Goal: Information Seeking & Learning: Find specific fact

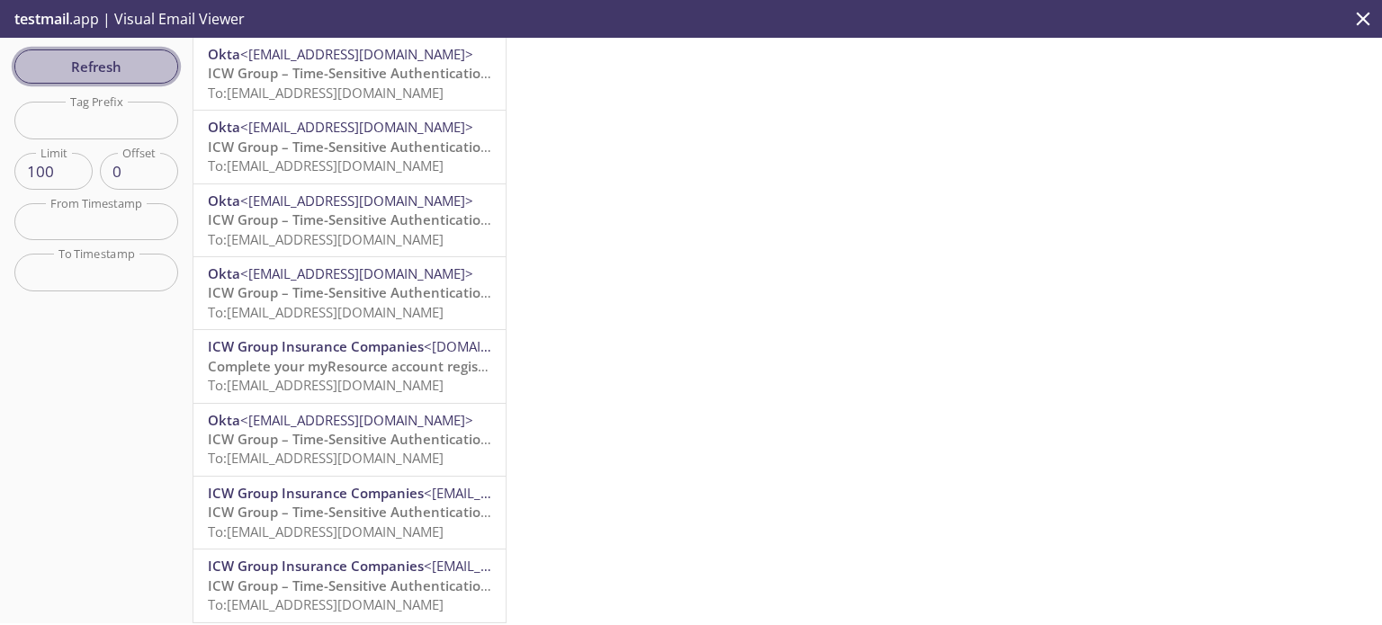
click at [105, 67] on span "Refresh" at bounding box center [96, 66] width 135 height 23
click at [397, 91] on span "To: [EMAIL_ADDRESS][DOMAIN_NAME]" at bounding box center [326, 93] width 236 height 18
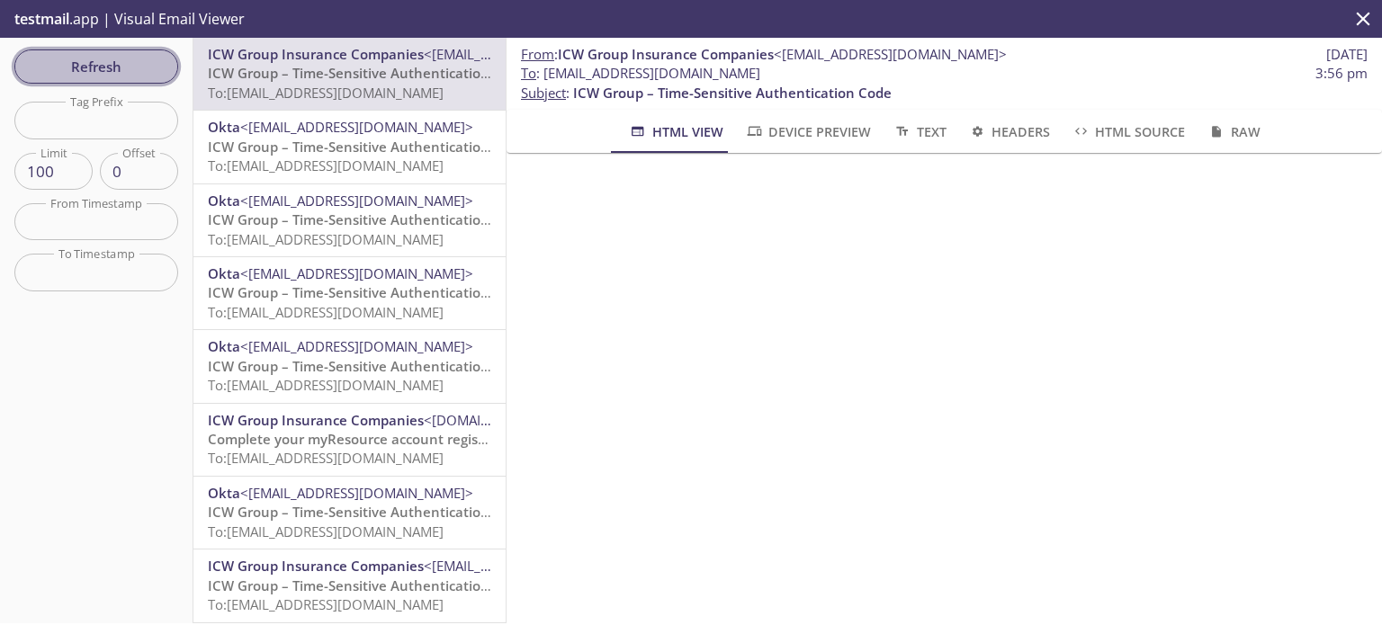
click at [94, 77] on span "Refresh" at bounding box center [96, 66] width 135 height 23
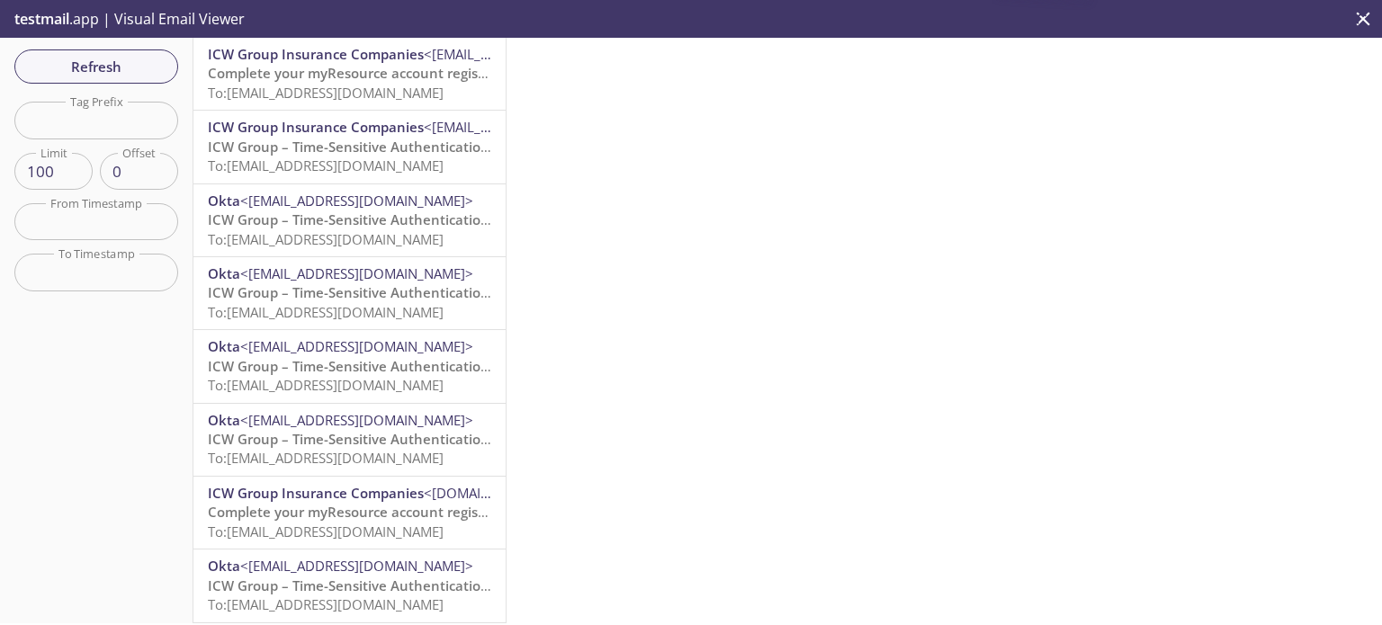
click at [362, 89] on span "To: [EMAIL_ADDRESS][DOMAIN_NAME]" at bounding box center [326, 93] width 236 height 18
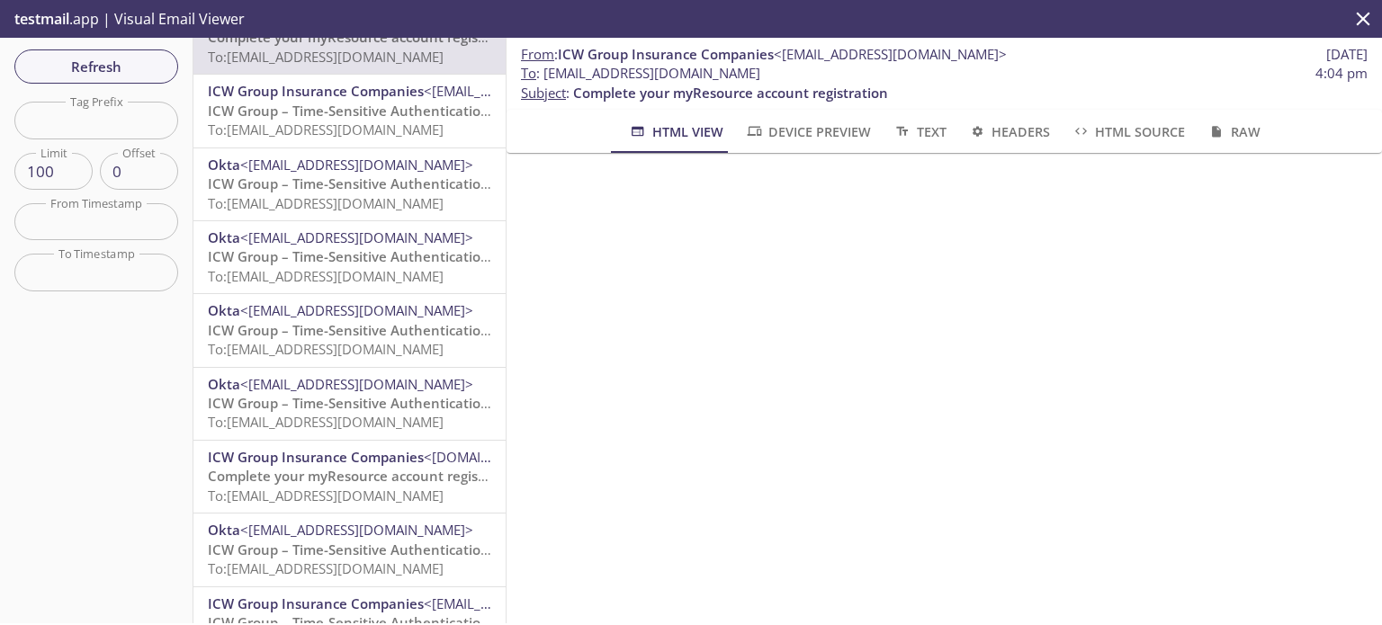
scroll to position [72, 0]
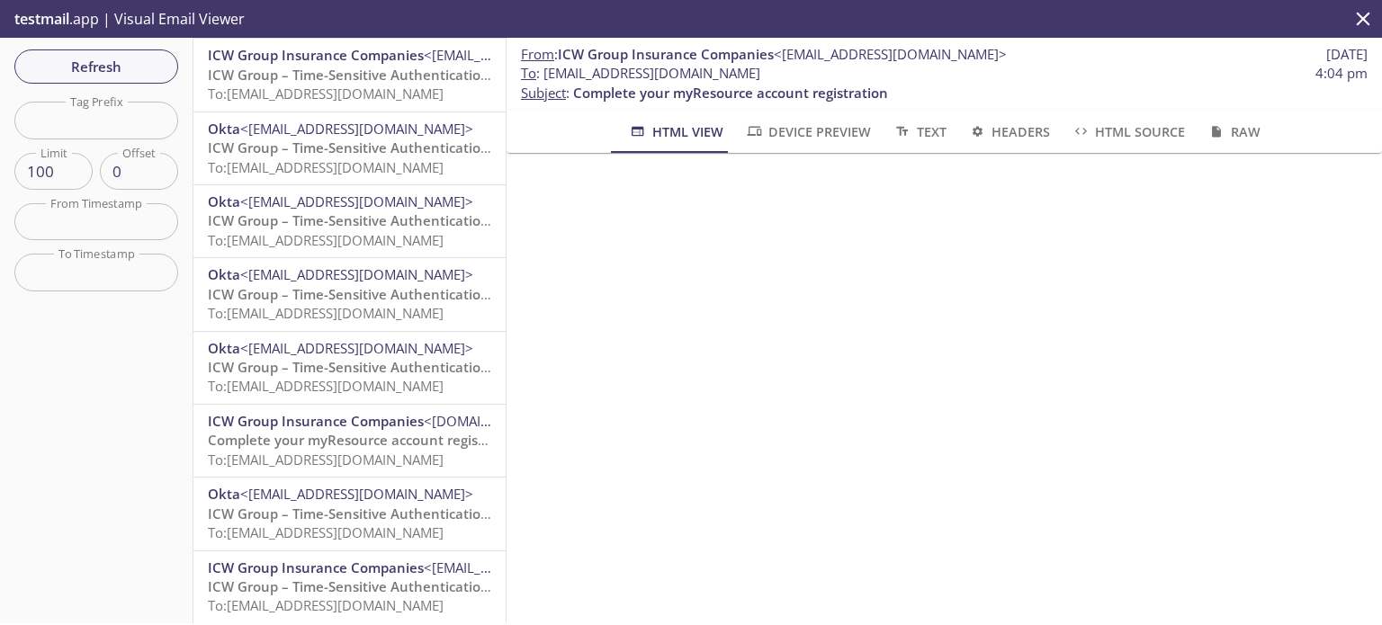
click at [1338, 211] on div at bounding box center [943, 249] width 875 height 193
click at [104, 62] on span "Refresh" at bounding box center [96, 66] width 135 height 23
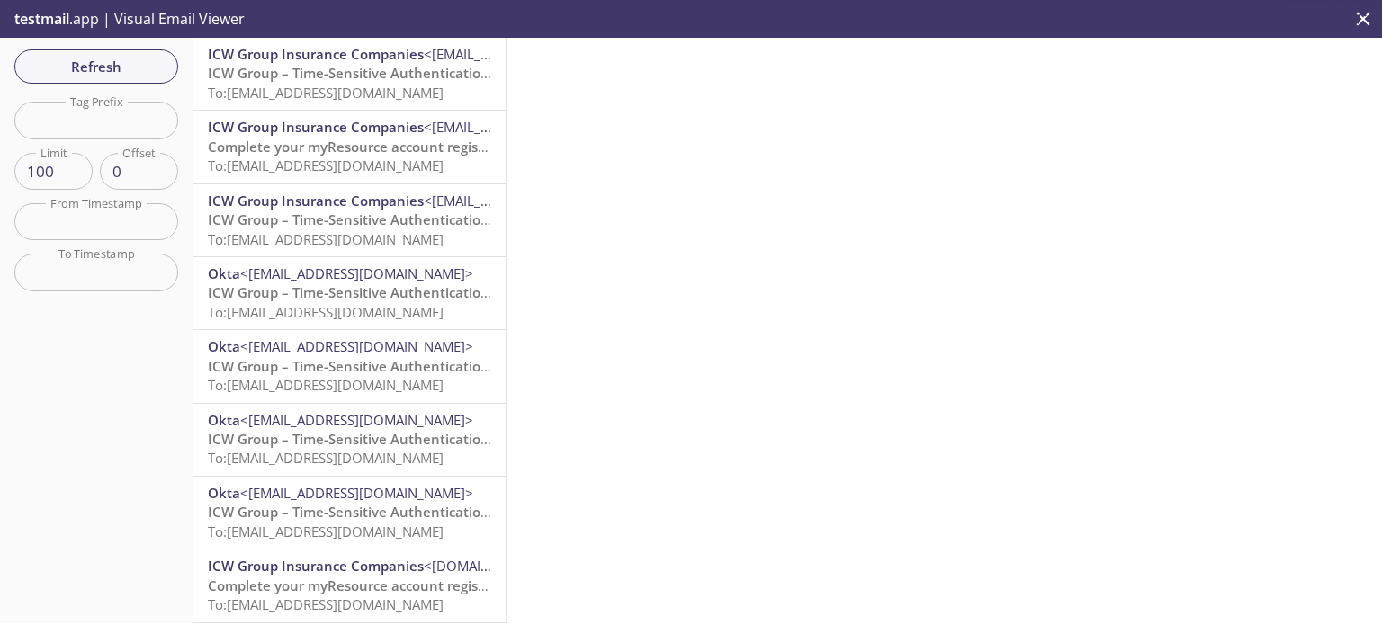
click at [346, 85] on span "To: [EMAIL_ADDRESS][DOMAIN_NAME]" at bounding box center [326, 93] width 236 height 18
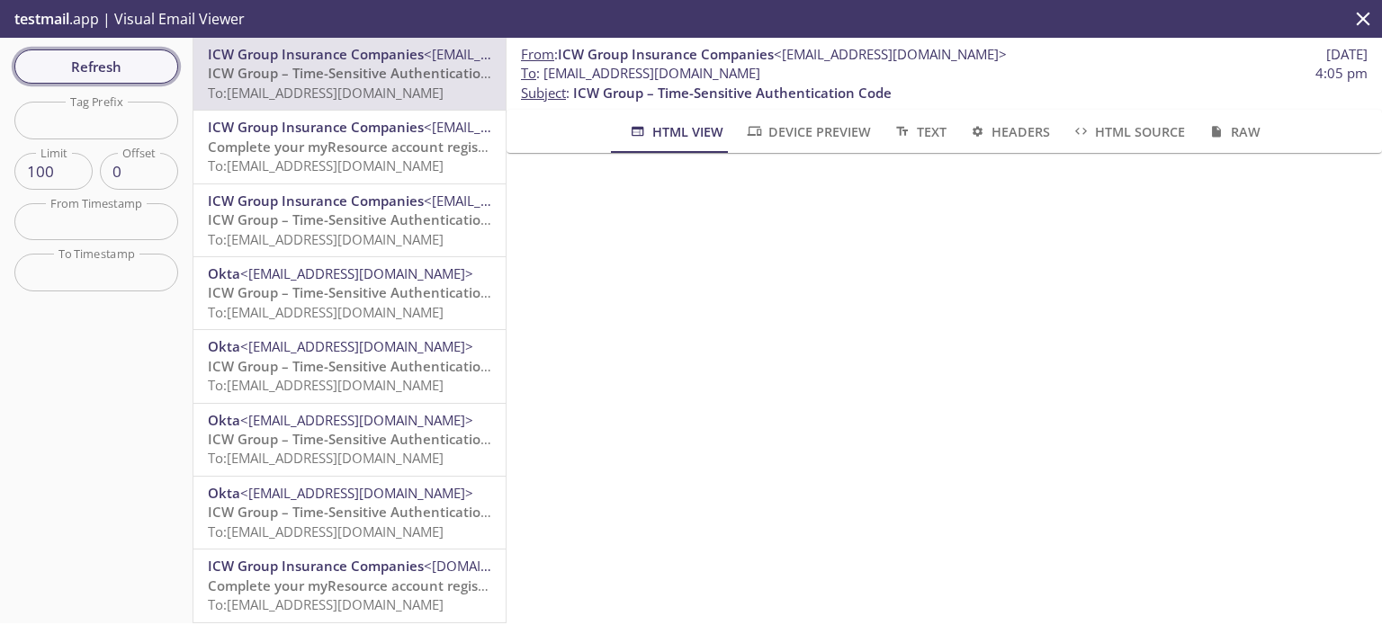
click at [110, 64] on span "Refresh" at bounding box center [96, 66] width 135 height 23
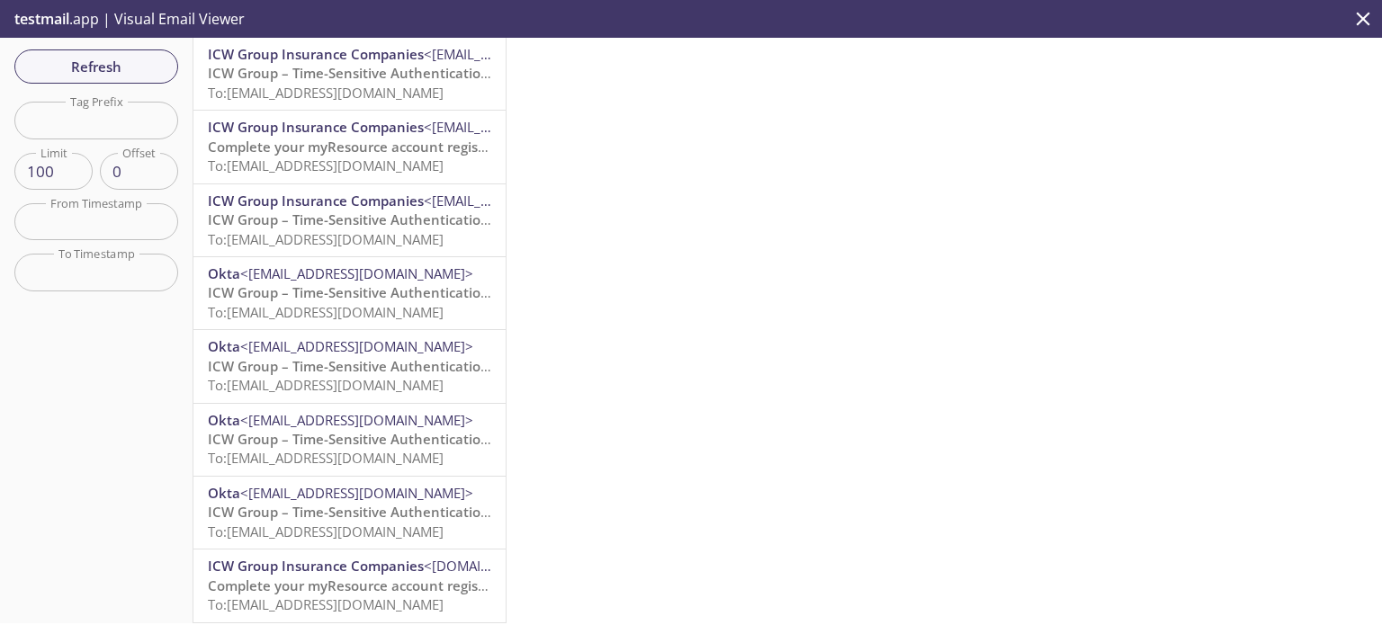
click at [375, 96] on span "To: [EMAIL_ADDRESS][DOMAIN_NAME]" at bounding box center [326, 93] width 236 height 18
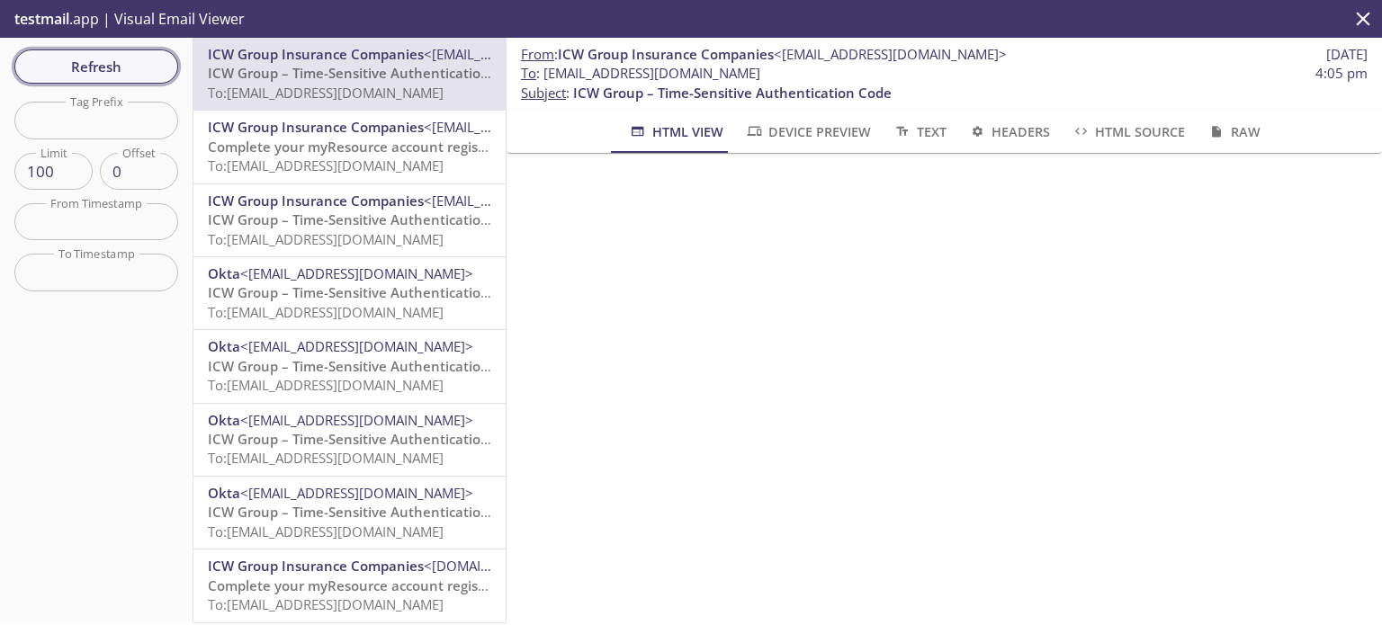
click at [90, 63] on span "Refresh" at bounding box center [96, 66] width 135 height 23
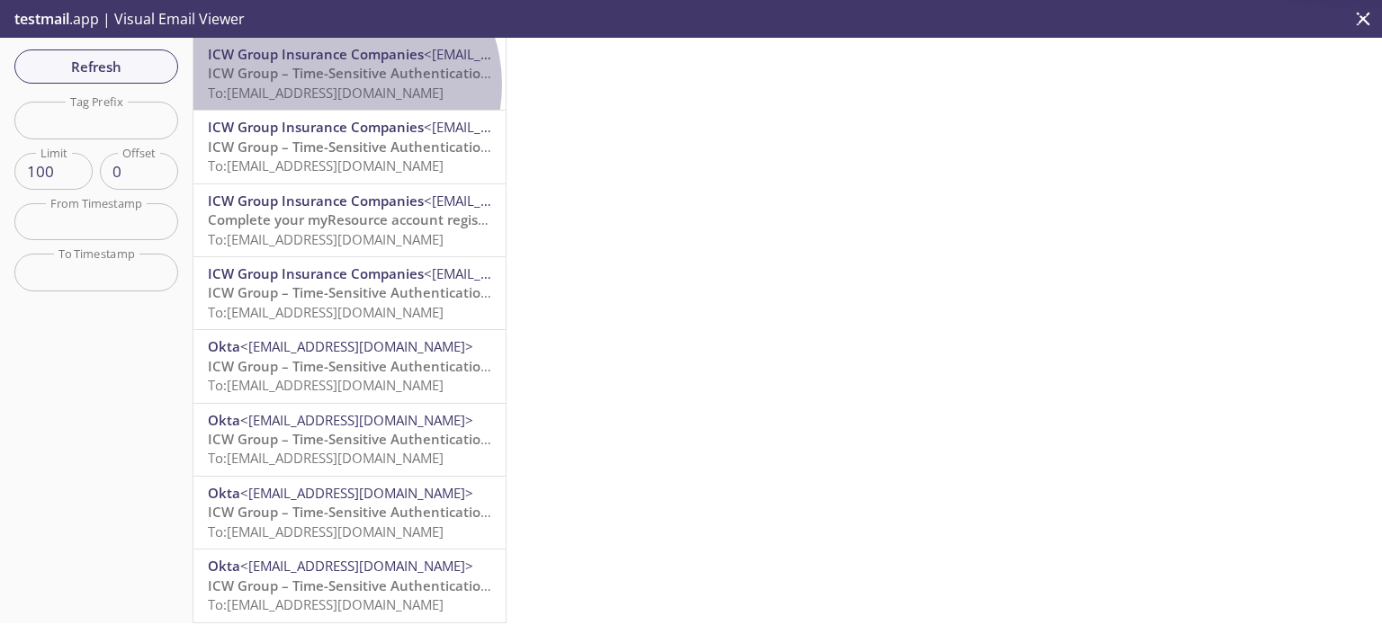
click at [344, 85] on span "To: [EMAIL_ADDRESS][DOMAIN_NAME]" at bounding box center [326, 93] width 236 height 18
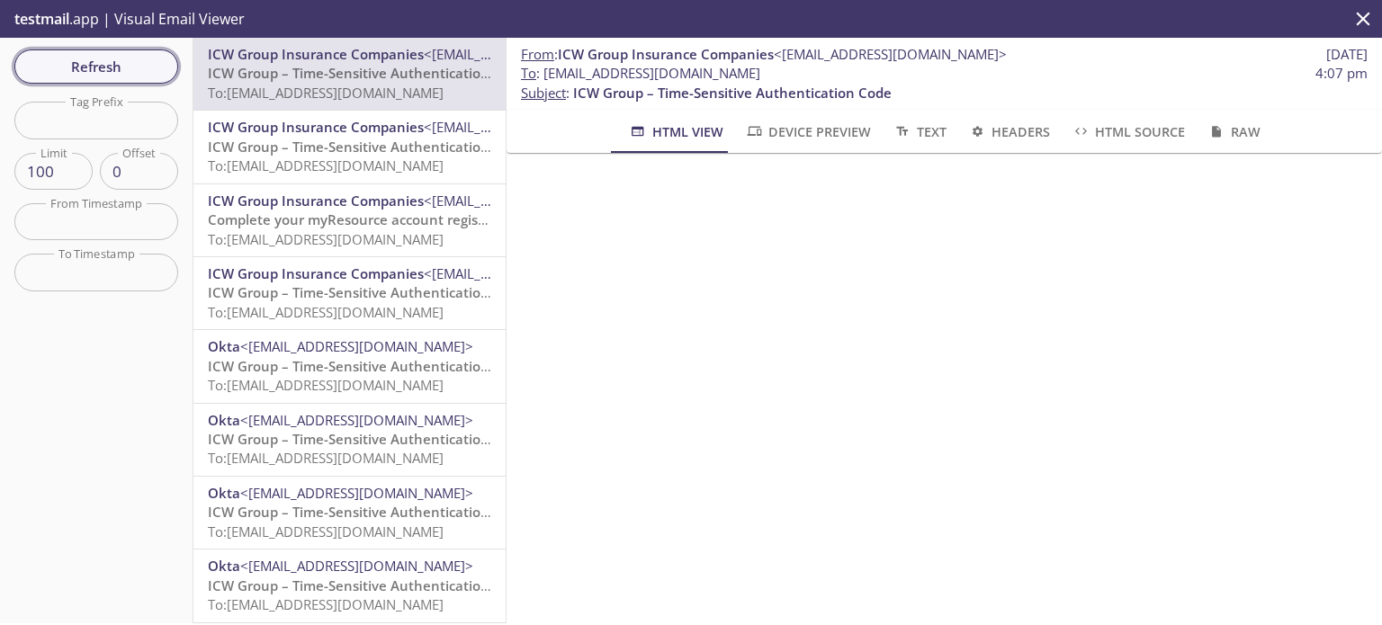
click at [122, 67] on span "Refresh" at bounding box center [96, 66] width 135 height 23
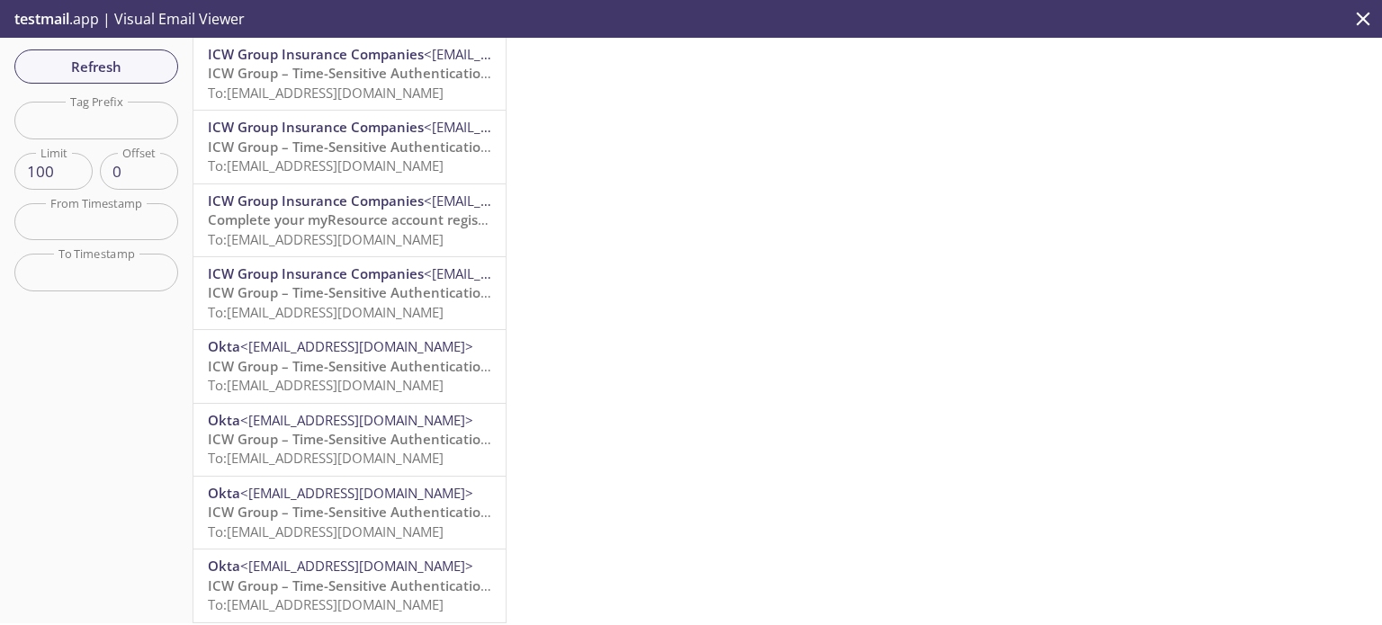
click at [362, 76] on span "ICW Group – Time-Sensitive Authentication Code" at bounding box center [367, 73] width 318 height 18
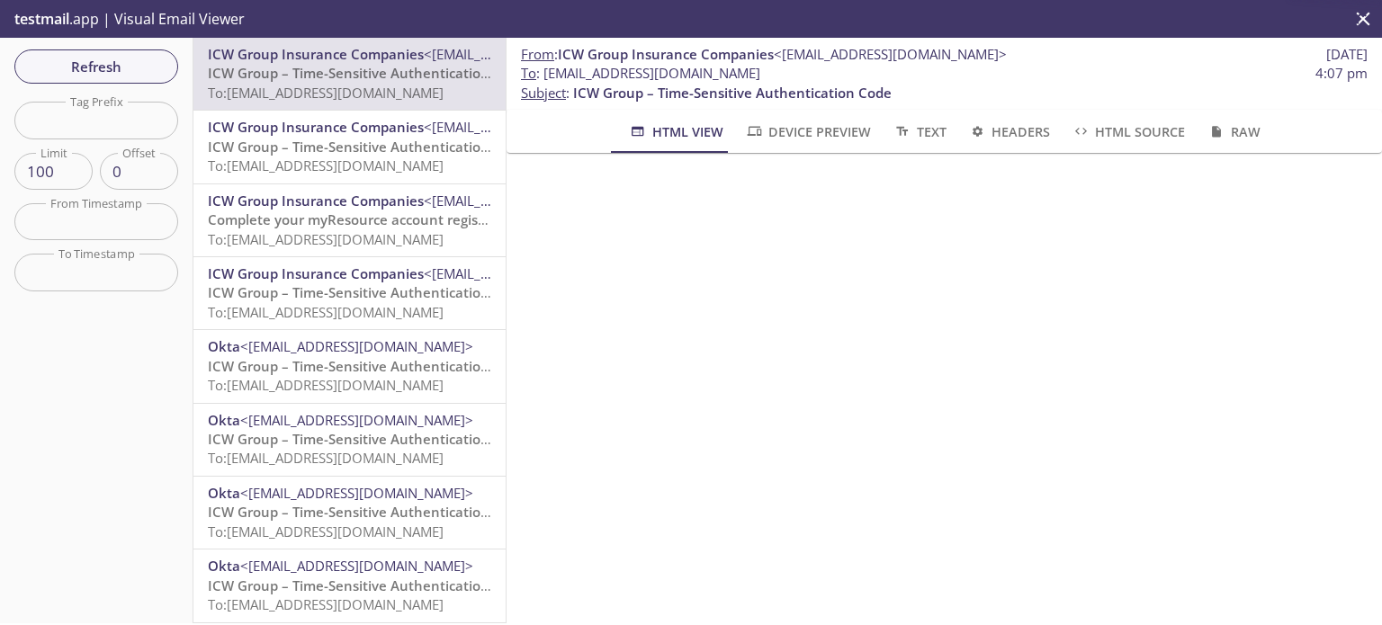
click at [376, 145] on span "ICW Group – Time-Sensitive Authentication Code" at bounding box center [367, 147] width 318 height 18
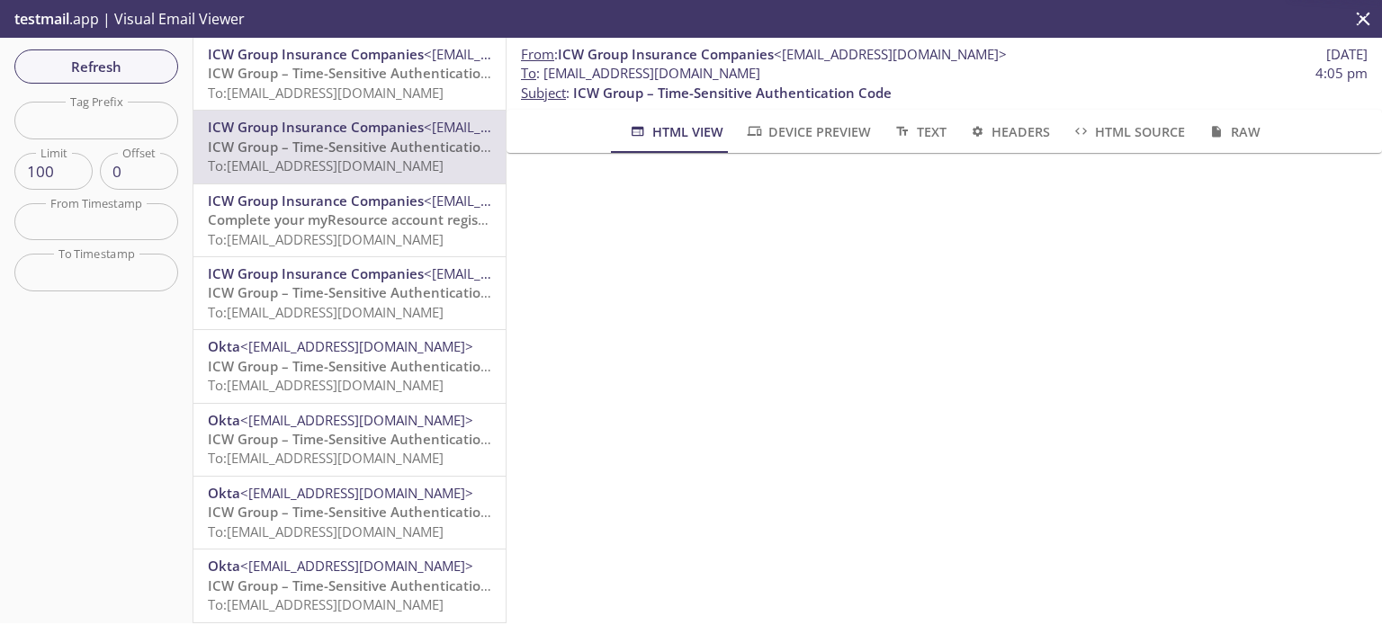
click at [374, 220] on span "Complete your myResource account registration" at bounding box center [365, 220] width 315 height 18
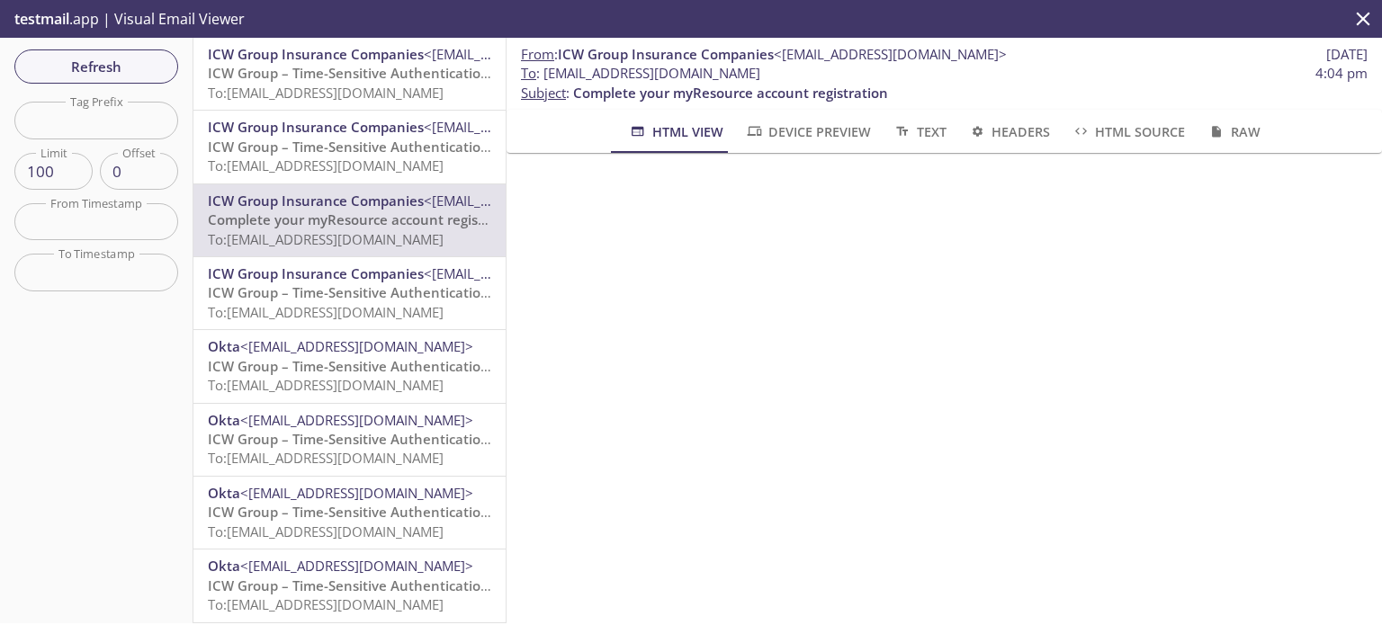
click at [387, 159] on span "To: [EMAIL_ADDRESS][DOMAIN_NAME]" at bounding box center [326, 166] width 236 height 18
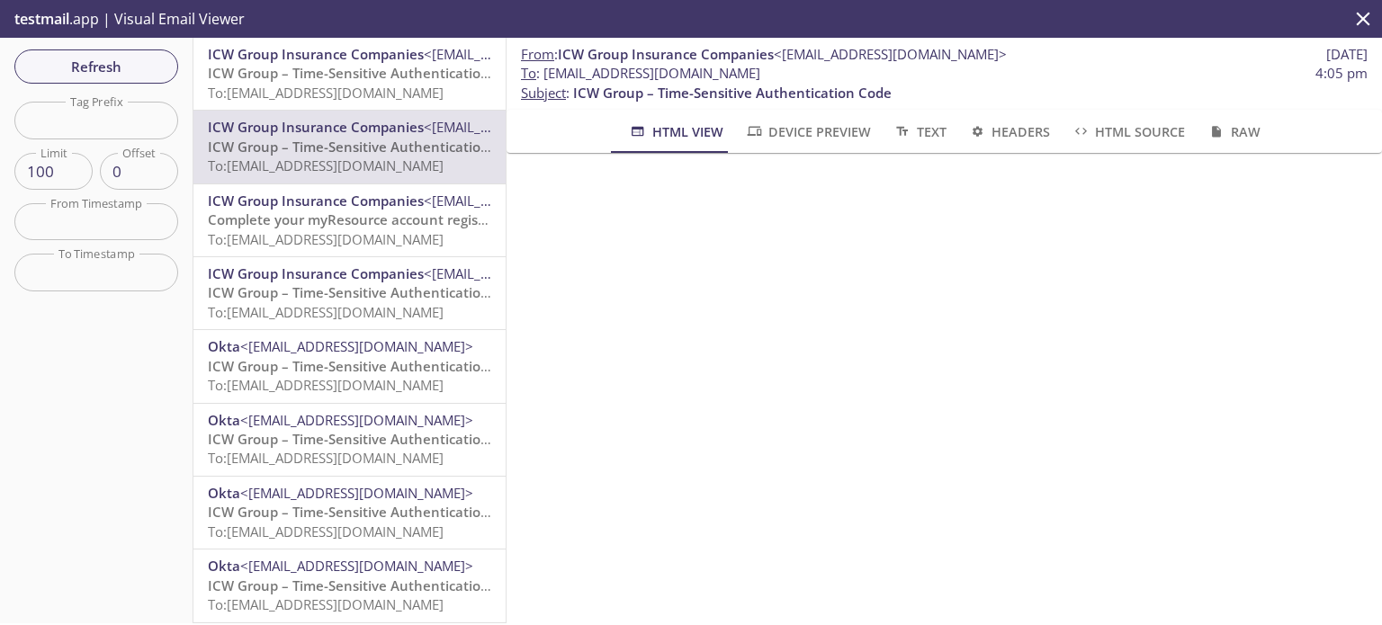
click at [372, 233] on span "To: [EMAIL_ADDRESS][DOMAIN_NAME]" at bounding box center [326, 239] width 236 height 18
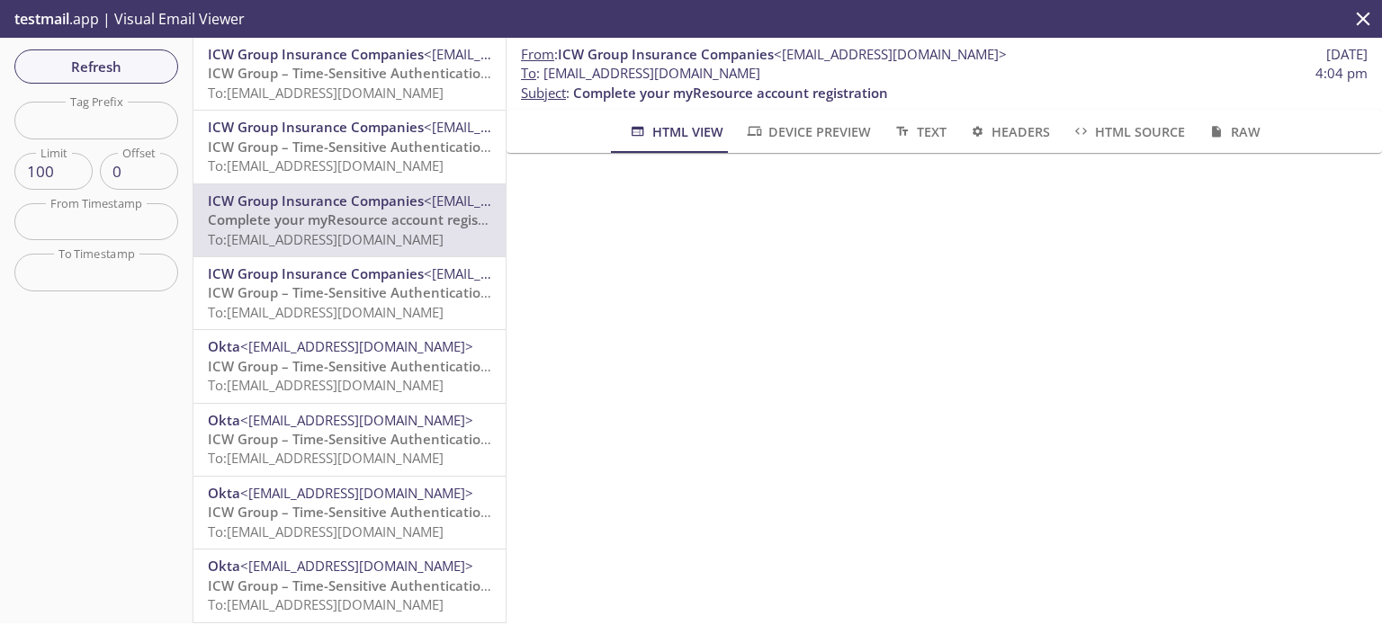
drag, startPoint x: 813, startPoint y: 71, endPoint x: 547, endPoint y: 75, distance: 266.3
click at [547, 75] on span "To : [EMAIL_ADDRESS][DOMAIN_NAME] 4:04 pm" at bounding box center [944, 73] width 847 height 19
copy span "[EMAIL_ADDRESS][DOMAIN_NAME]"
click at [88, 64] on span "Refresh" at bounding box center [96, 66] width 135 height 23
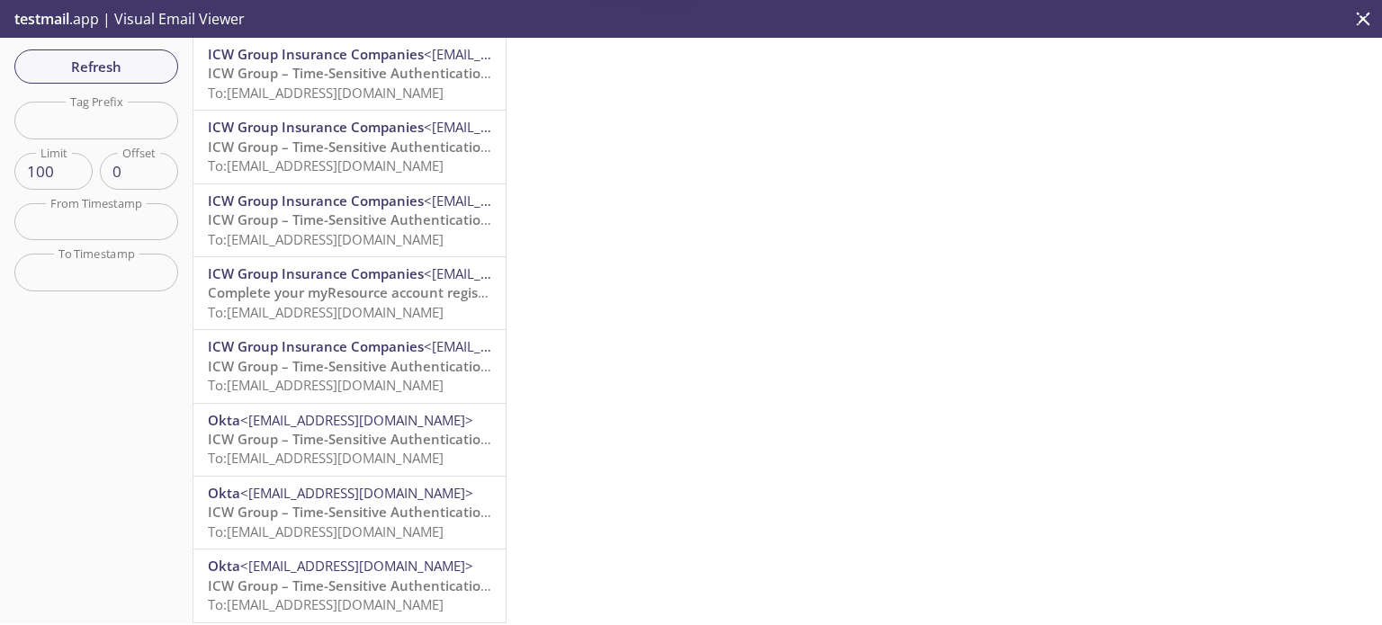
click at [308, 84] on span "To: [EMAIL_ADDRESS][DOMAIN_NAME]" at bounding box center [326, 93] width 236 height 18
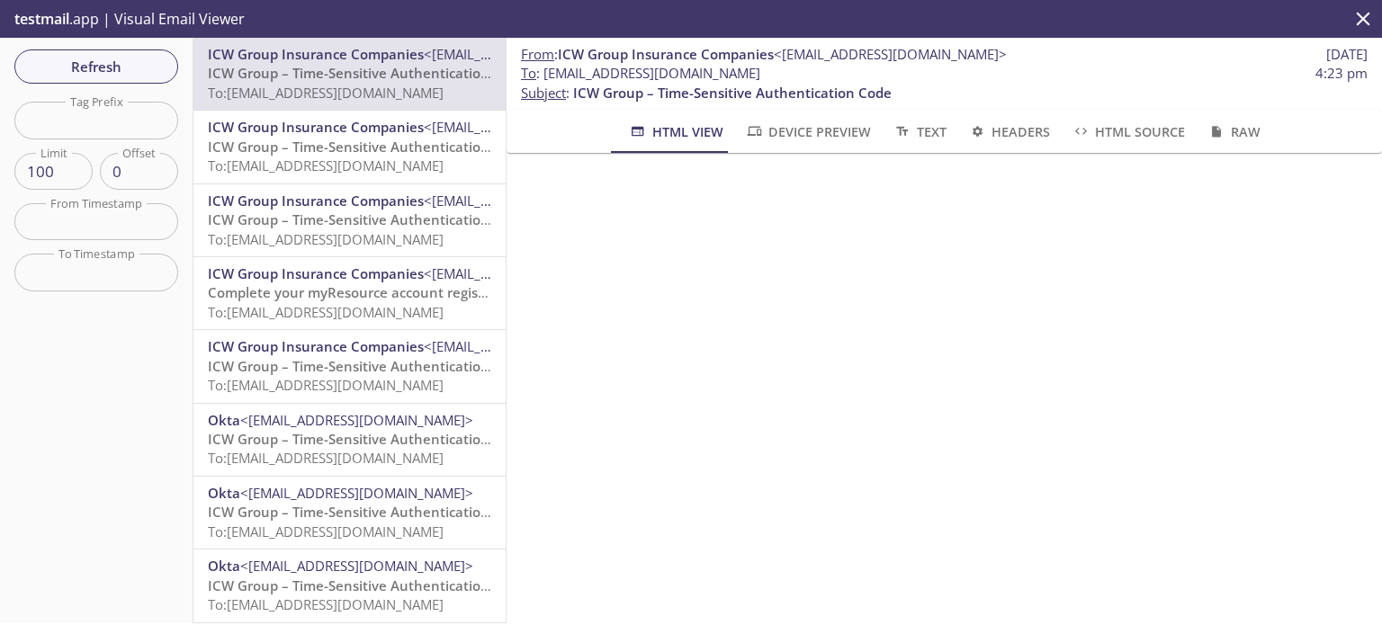
click at [673, 84] on span "ICW Group – Time-Sensitive Authentication Code" at bounding box center [732, 93] width 318 height 18
click at [673, 71] on span "To : [EMAIL_ADDRESS][DOMAIN_NAME]" at bounding box center [640, 73] width 239 height 19
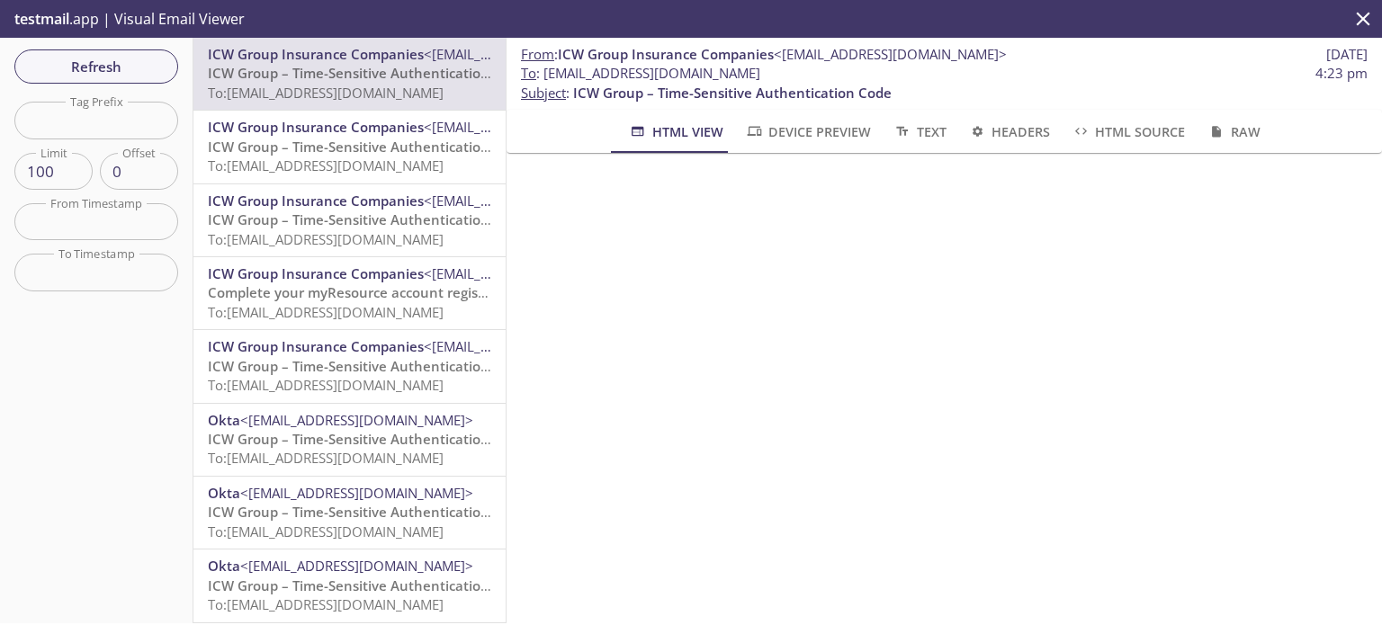
drag, startPoint x: 818, startPoint y: 64, endPoint x: 816, endPoint y: 76, distance: 12.7
click at [819, 67] on span "To : [EMAIL_ADDRESS][DOMAIN_NAME] 4:23 pm" at bounding box center [944, 73] width 847 height 19
drag, startPoint x: 813, startPoint y: 77, endPoint x: 546, endPoint y: 77, distance: 267.2
click at [546, 77] on span "To : [EMAIL_ADDRESS][DOMAIN_NAME] 4:23 pm" at bounding box center [944, 73] width 847 height 19
copy span "[EMAIL_ADDRESS][DOMAIN_NAME]"
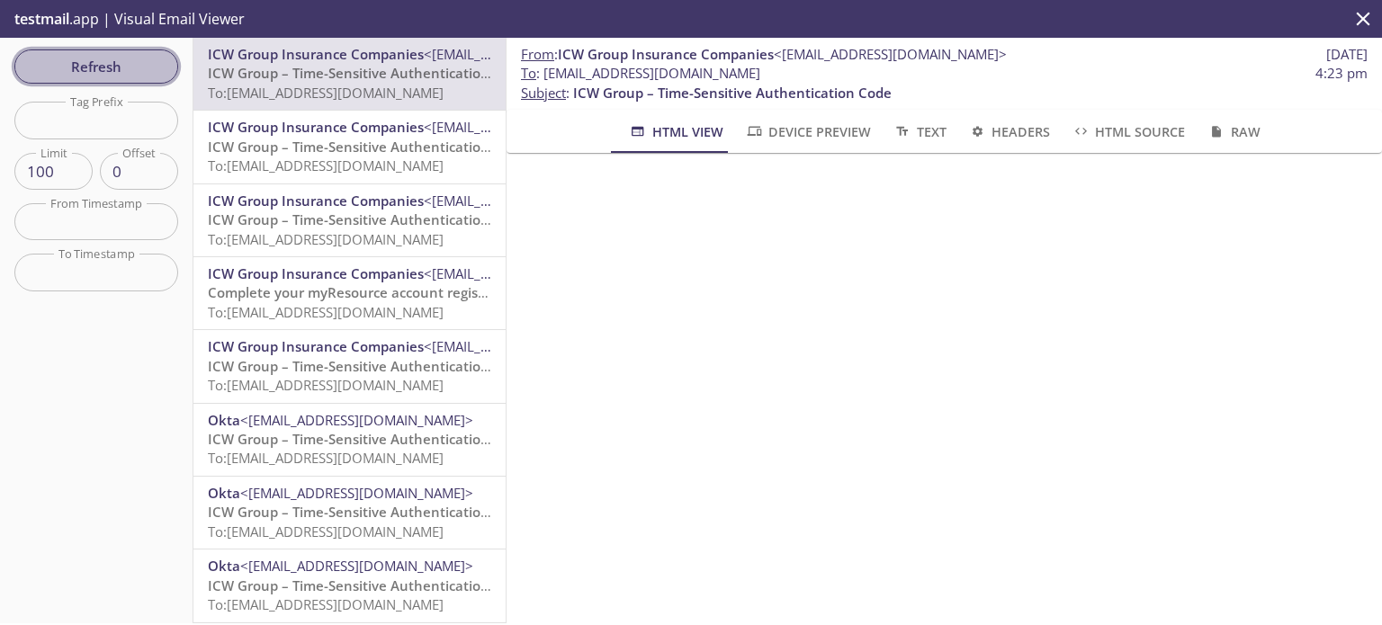
click at [94, 67] on span "Refresh" at bounding box center [96, 66] width 135 height 23
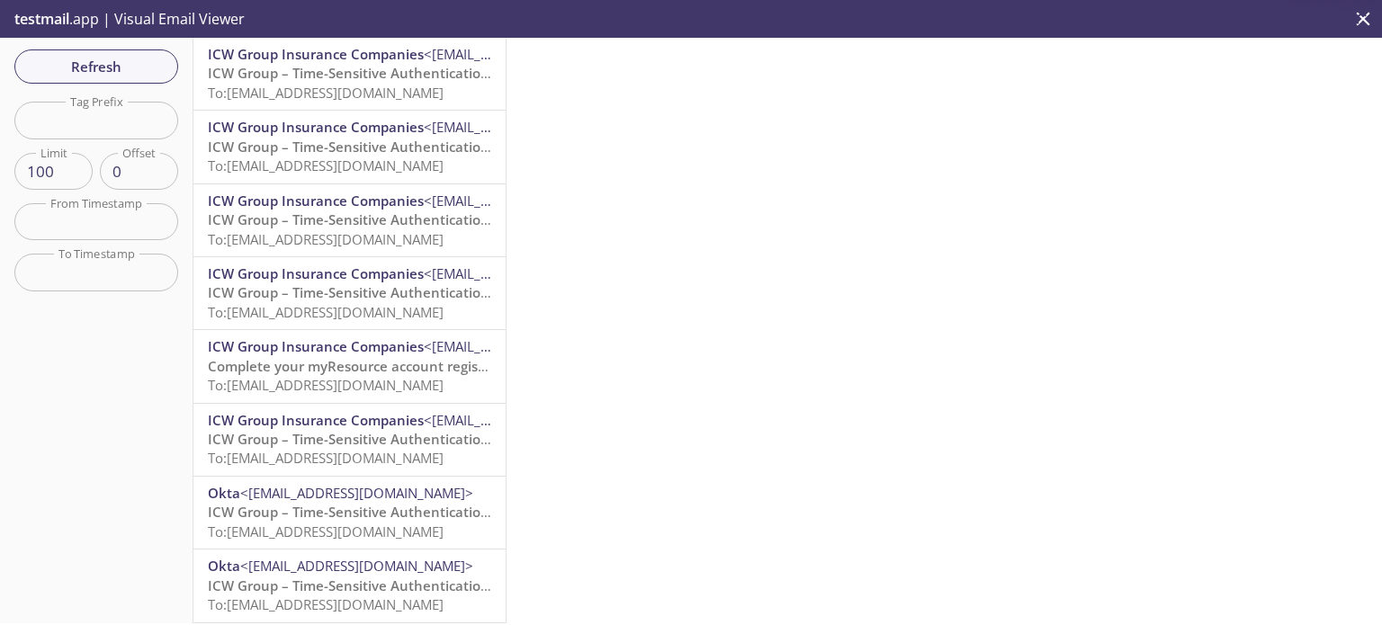
click at [345, 84] on span "To: [EMAIL_ADDRESS][DOMAIN_NAME]" at bounding box center [326, 93] width 236 height 18
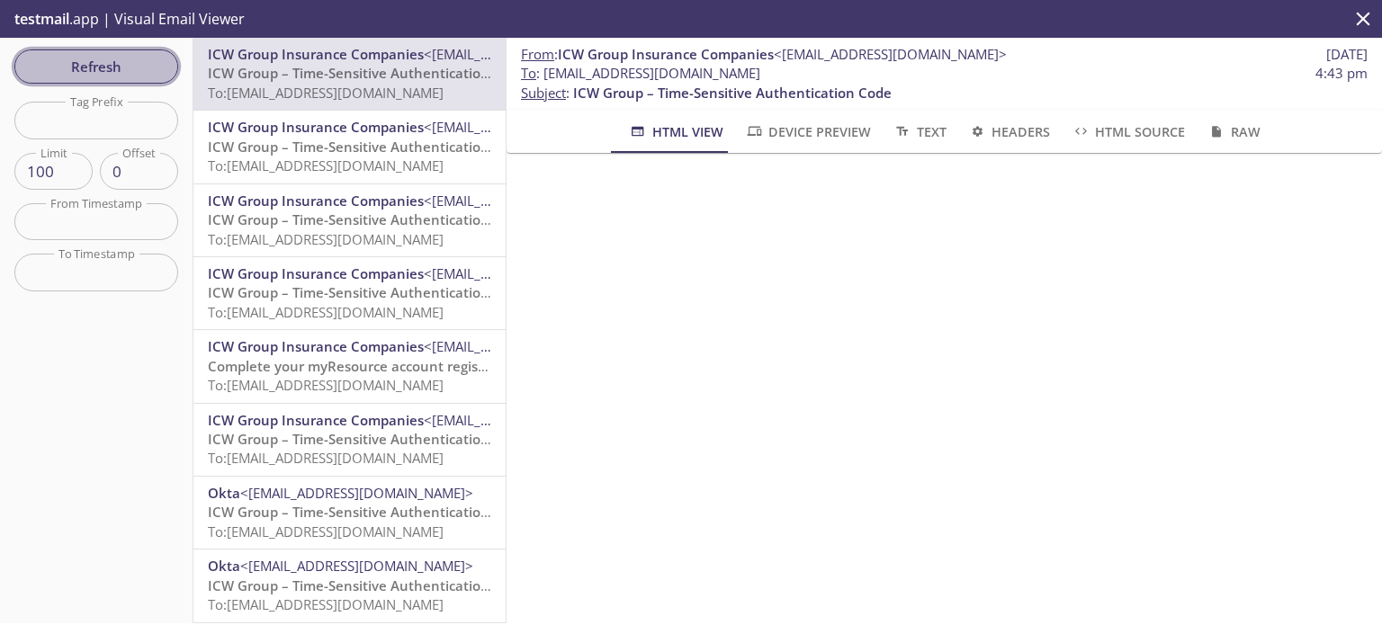
click at [140, 72] on span "Refresh" at bounding box center [96, 66] width 135 height 23
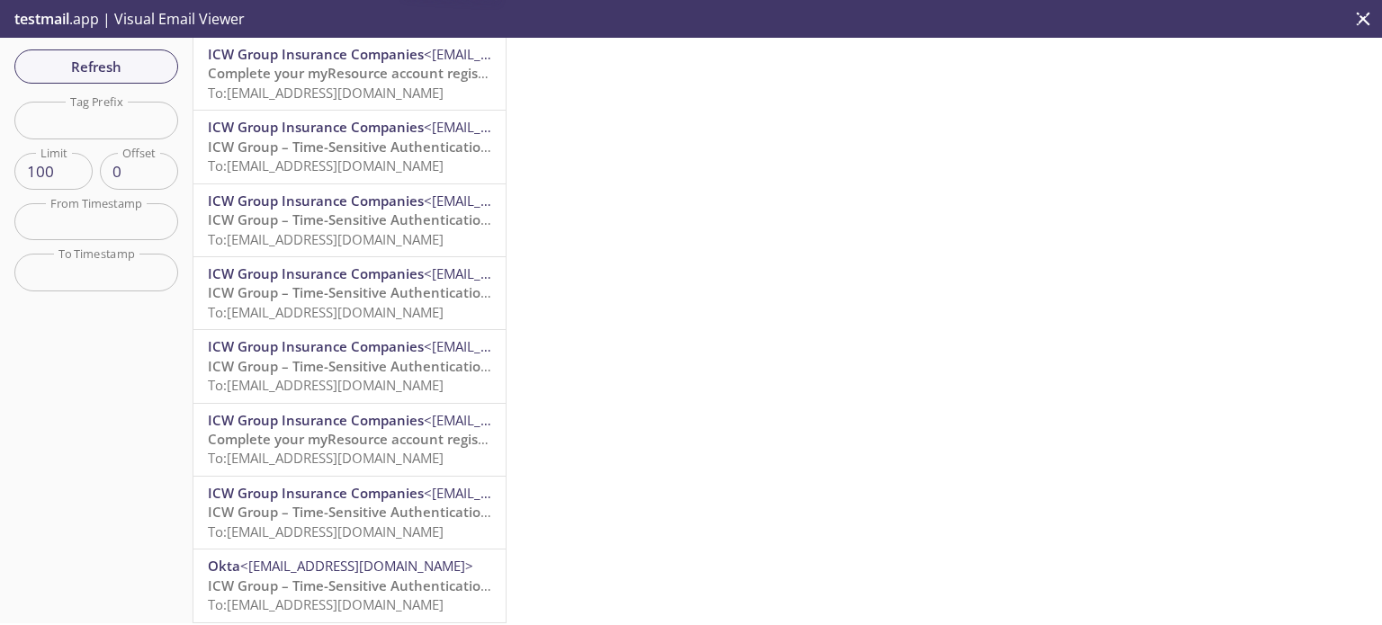
click at [313, 76] on span "Complete your myResource account registration" at bounding box center [365, 73] width 315 height 18
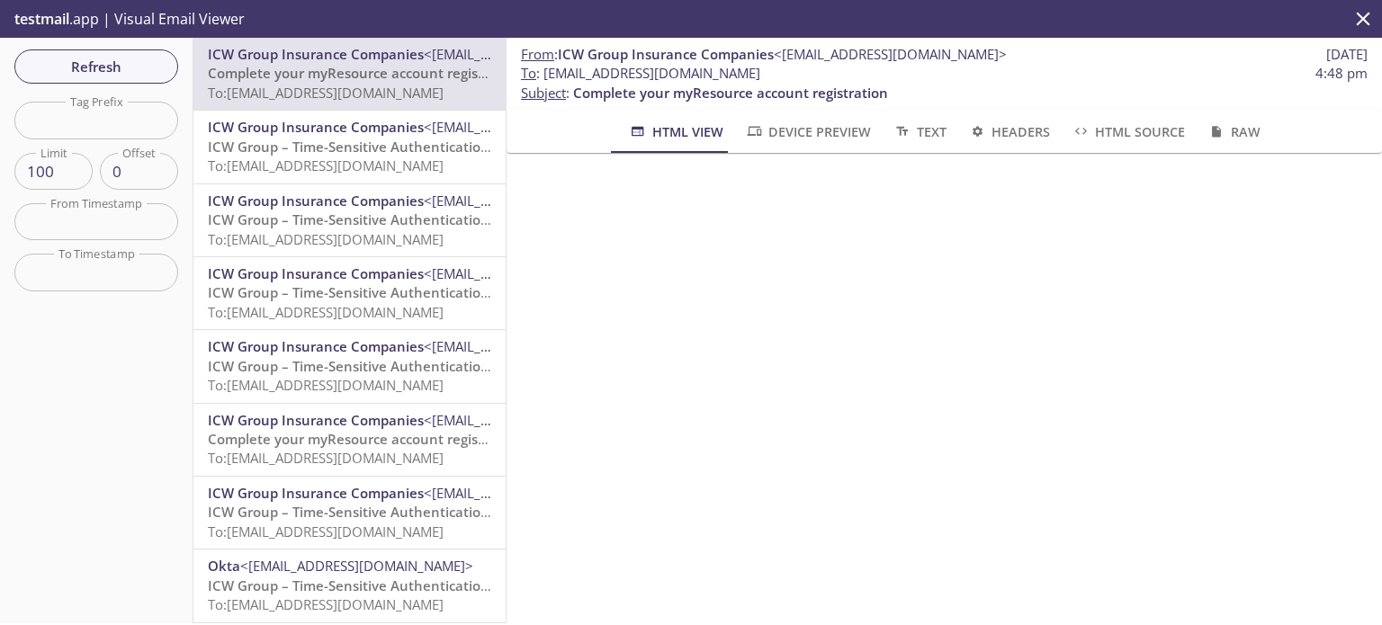
drag, startPoint x: 821, startPoint y: 75, endPoint x: 546, endPoint y: 82, distance: 275.4
click at [546, 82] on span "To : [EMAIL_ADDRESS][DOMAIN_NAME] 4:48 pm" at bounding box center [944, 73] width 847 height 19
copy span "[EMAIL_ADDRESS][DOMAIN_NAME]"
click at [141, 60] on span "Refresh" at bounding box center [96, 66] width 135 height 23
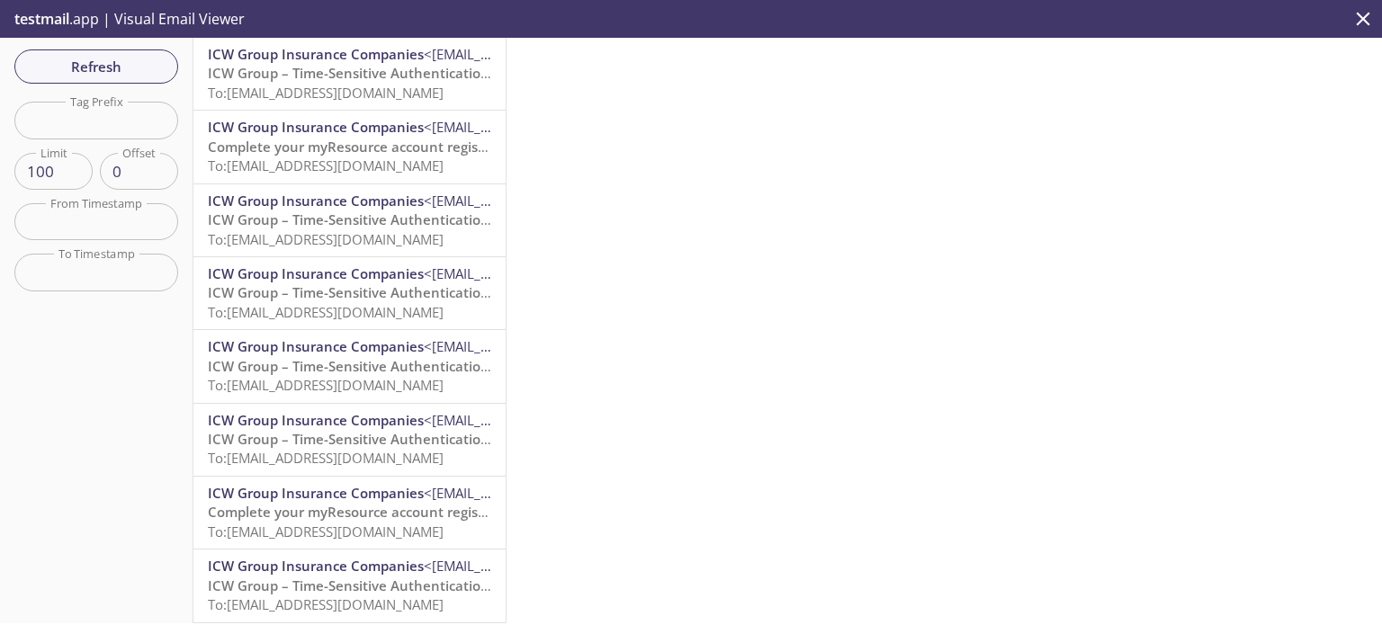
click at [330, 78] on span "ICW Group – Time-Sensitive Authentication Code" at bounding box center [367, 73] width 318 height 18
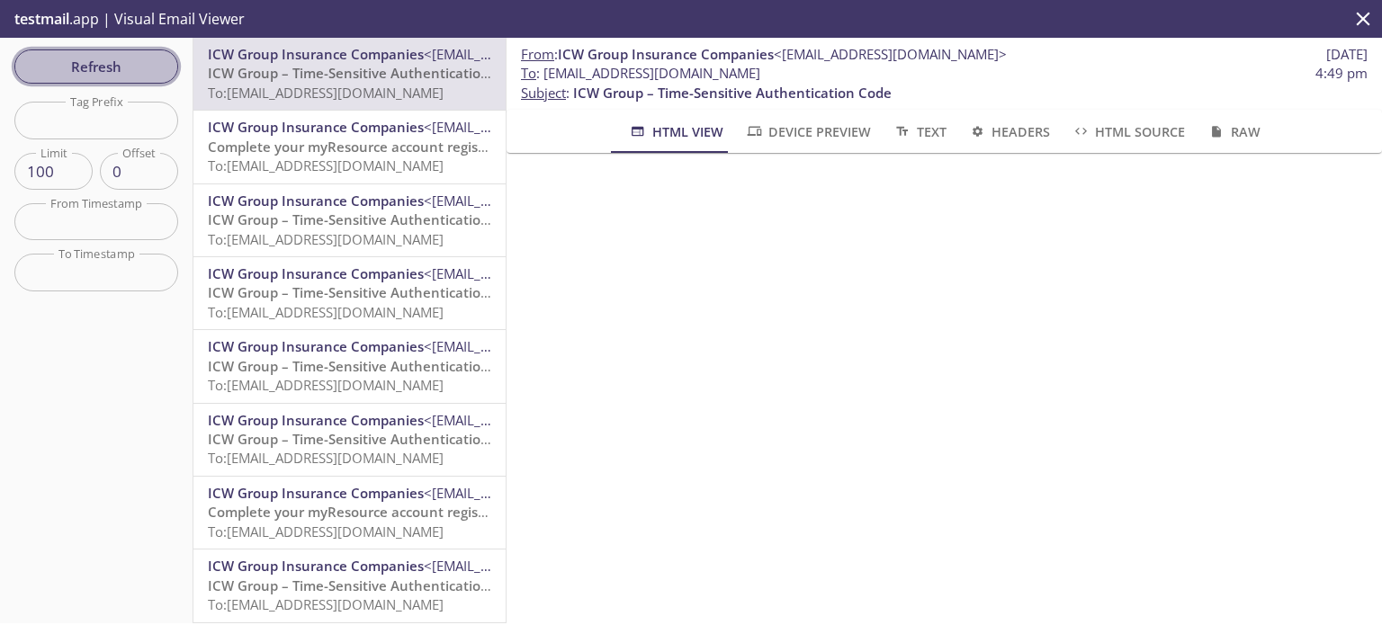
click at [74, 49] on button "Refresh" at bounding box center [96, 66] width 164 height 34
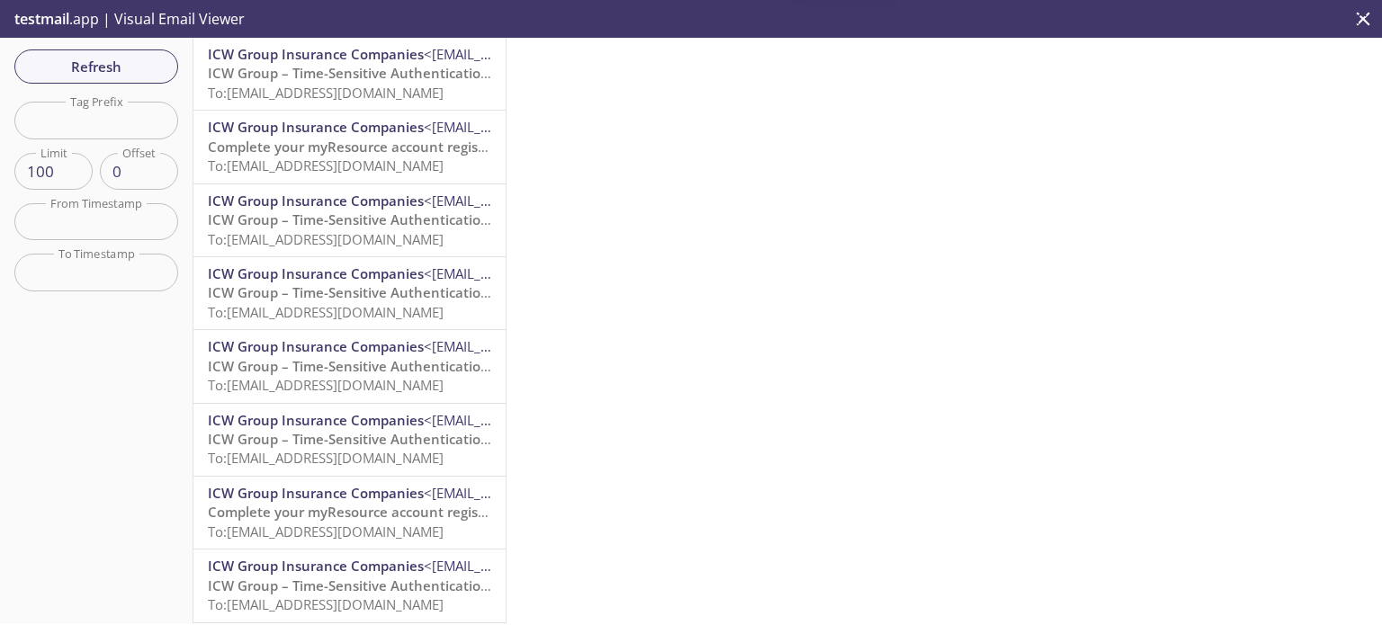
click at [373, 79] on span "ICW Group – Time-Sensitive Authentication Code" at bounding box center [367, 73] width 318 height 18
